Goal: Transaction & Acquisition: Obtain resource

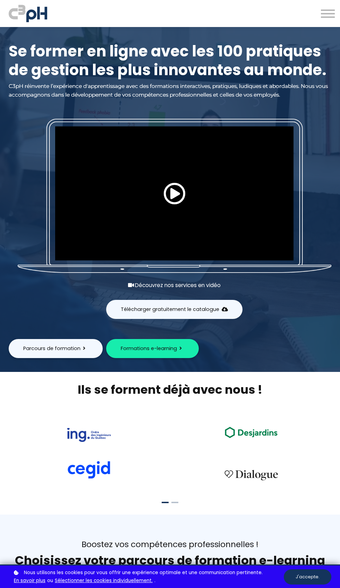
scroll to position [1823, 0]
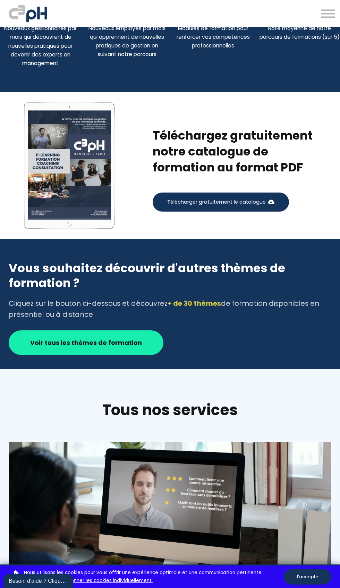
click at [245, 206] on span "Télécharger gratuitement le catalogue" at bounding box center [216, 202] width 98 height 7
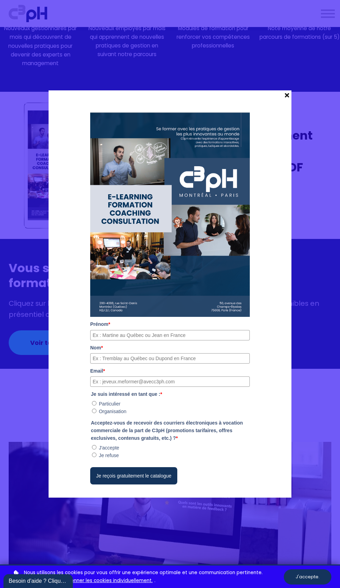
click at [145, 485] on button "Je reçois gratuitement le catalogue" at bounding box center [133, 475] width 87 height 17
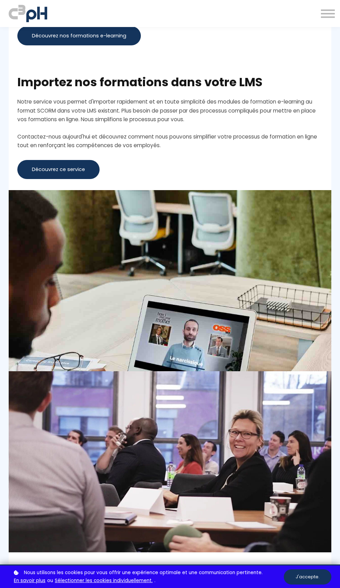
scroll to position [4598, 0]
